Goal: Find contact information: Find contact information

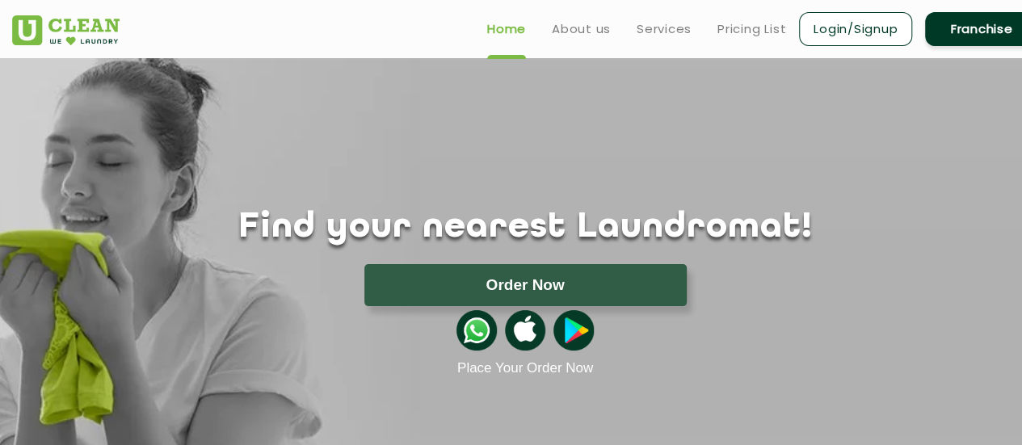
click at [970, 37] on link "Franchise" at bounding box center [981, 29] width 113 height 34
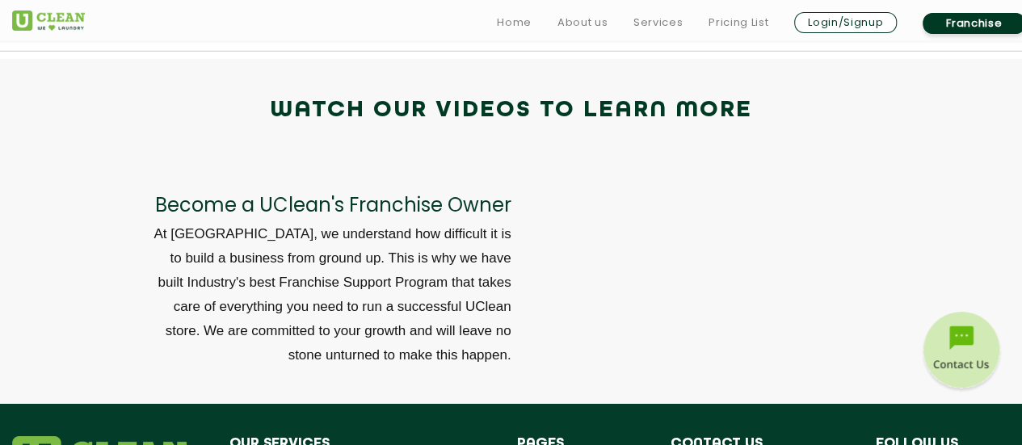
scroll to position [5670, 0]
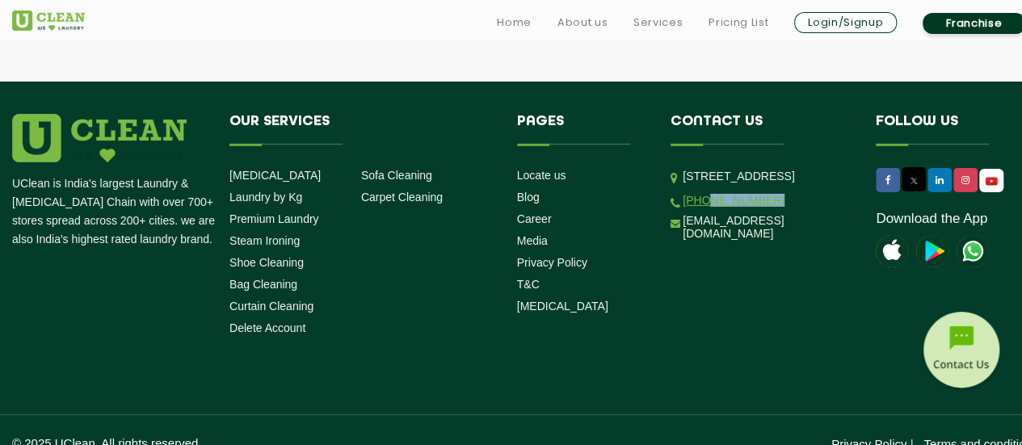
drag, startPoint x: 781, startPoint y: 226, endPoint x: 706, endPoint y: 232, distance: 74.5
click at [706, 208] on li "[PHONE_NUMBER]" at bounding box center [761, 199] width 181 height 15
copy link "9999759911"
drag, startPoint x: 810, startPoint y: 206, endPoint x: 685, endPoint y: 156, distance: 134.1
click at [685, 167] on p "[STREET_ADDRESS]" at bounding box center [767, 176] width 169 height 19
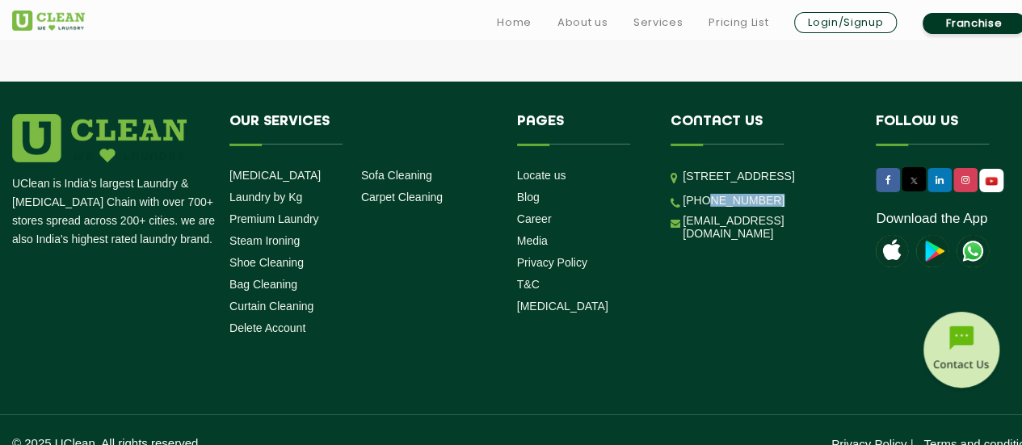
copy p "[STREET_ADDRESS]"
